Goal: Find specific page/section: Find specific page/section

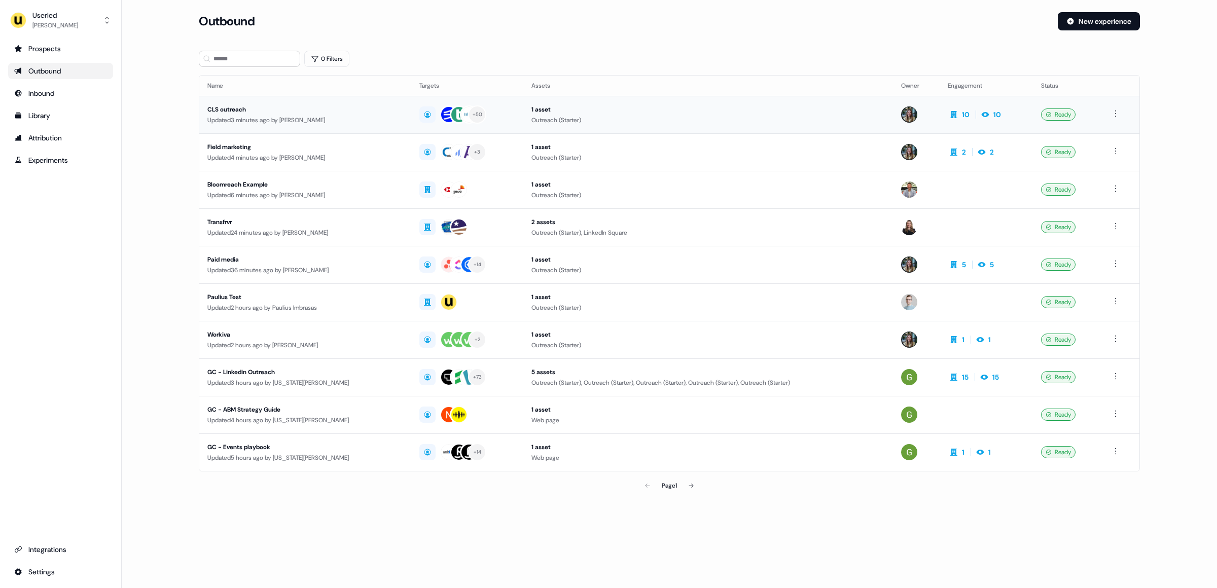
click at [238, 111] on div "CLS outreach" at bounding box center [305, 109] width 196 height 10
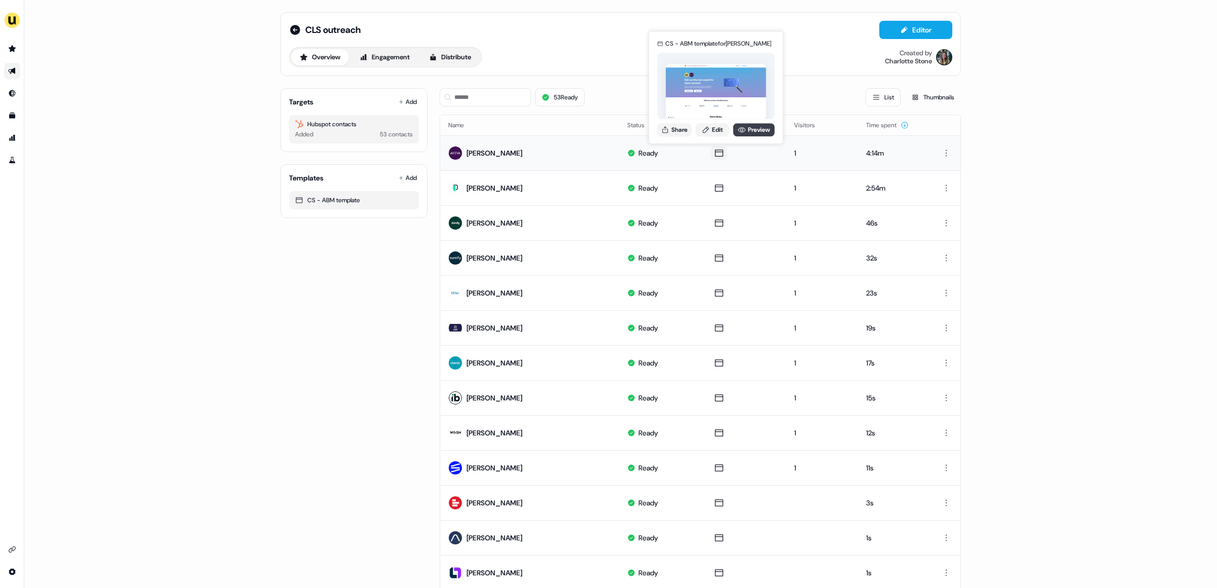
click at [755, 132] on link "Preview" at bounding box center [754, 129] width 42 height 13
click at [294, 25] on icon at bounding box center [295, 30] width 12 height 12
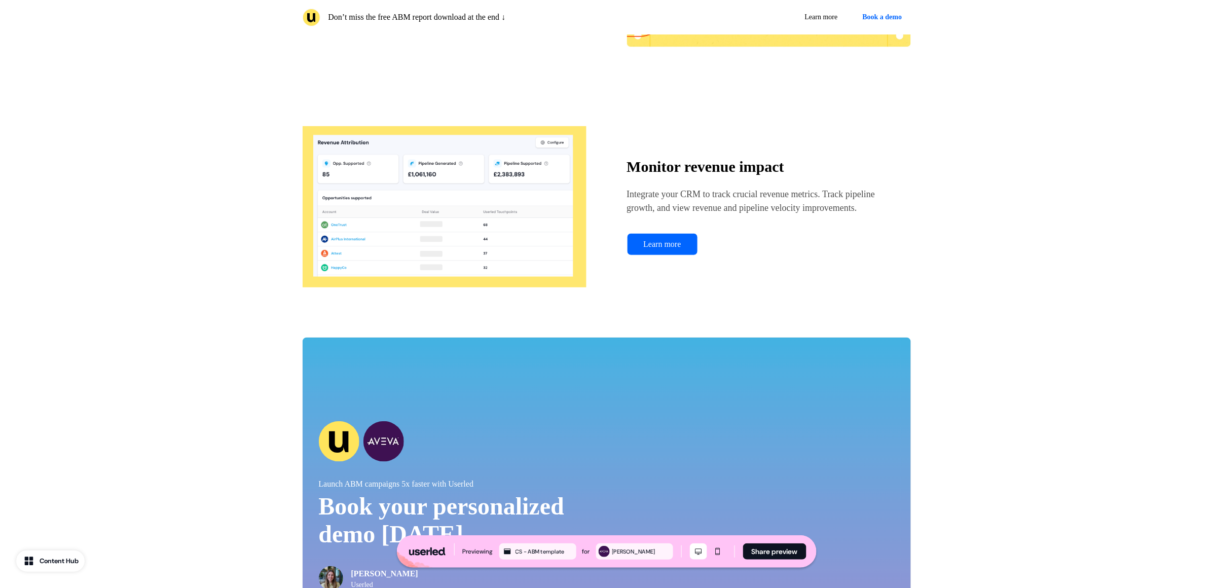
scroll to position [2369, 0]
